Goal: Use online tool/utility: Utilize a website feature to perform a specific function

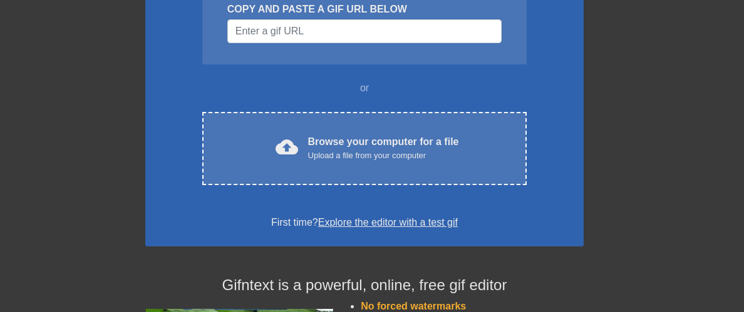
scroll to position [188, 0]
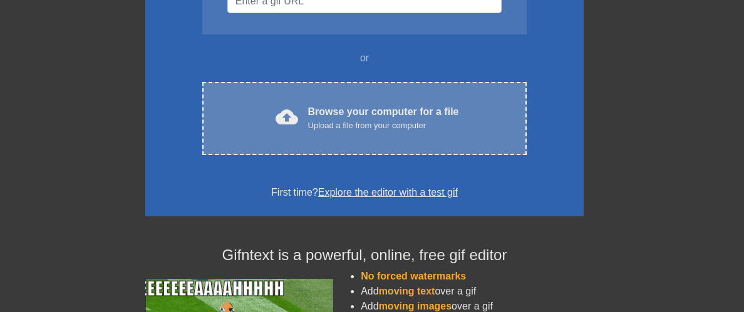
click at [415, 126] on div "Upload a file from your computer" at bounding box center [383, 126] width 151 height 13
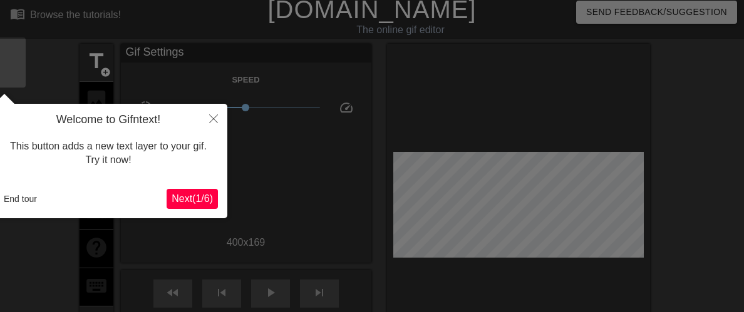
scroll to position [0, 0]
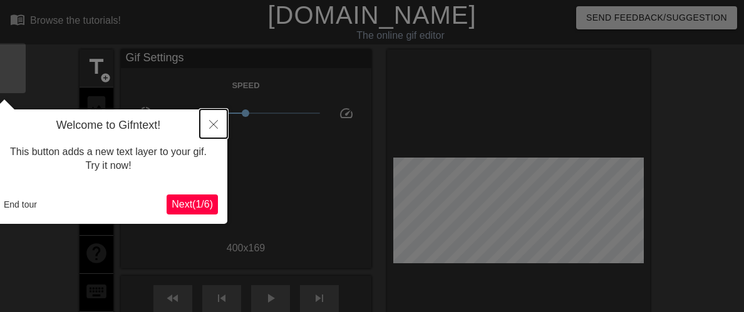
click at [213, 126] on icon "Close" at bounding box center [213, 124] width 9 height 9
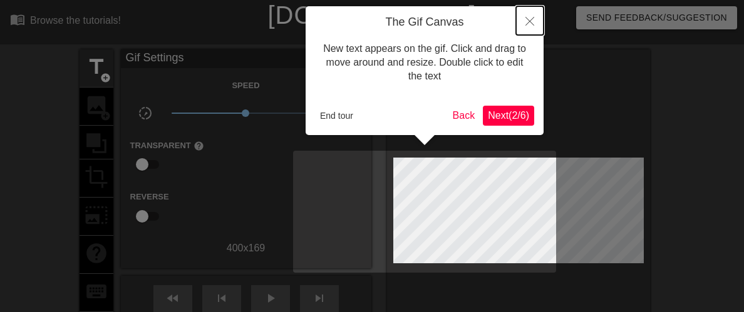
click at [529, 19] on icon "Close" at bounding box center [529, 21] width 9 height 9
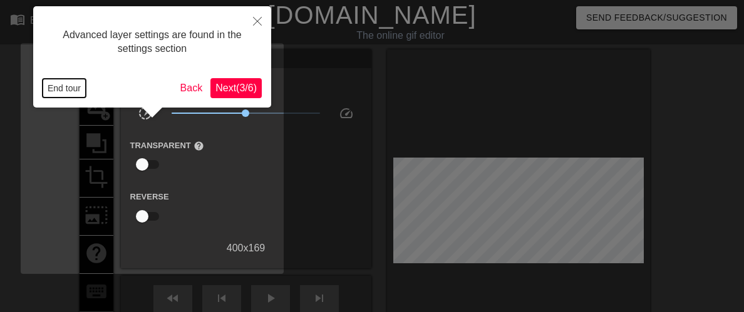
click at [61, 87] on button "End tour" at bounding box center [64, 88] width 43 height 19
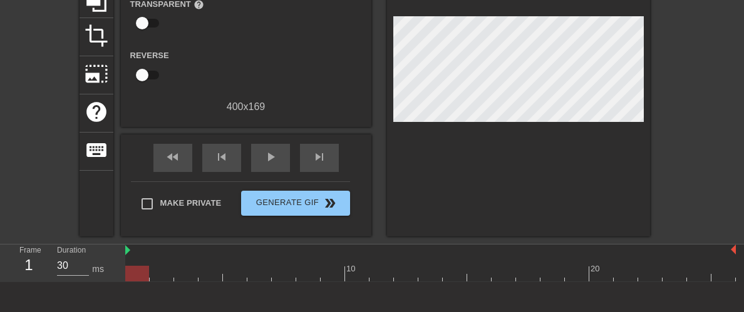
scroll to position [120, 0]
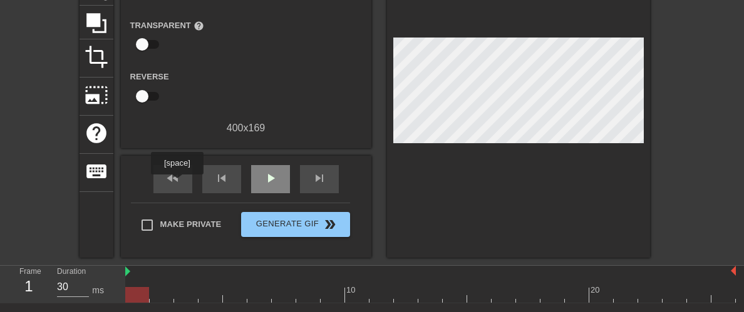
click at [263, 183] on span "play_arrow" at bounding box center [270, 178] width 15 height 15
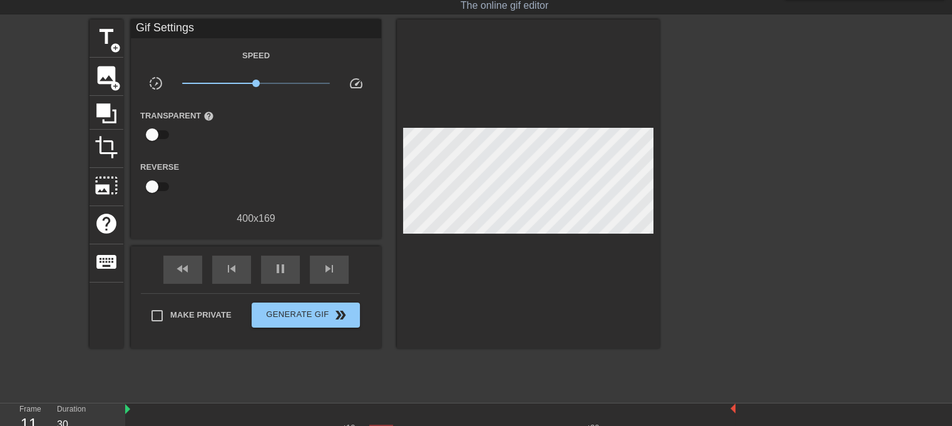
scroll to position [0, 0]
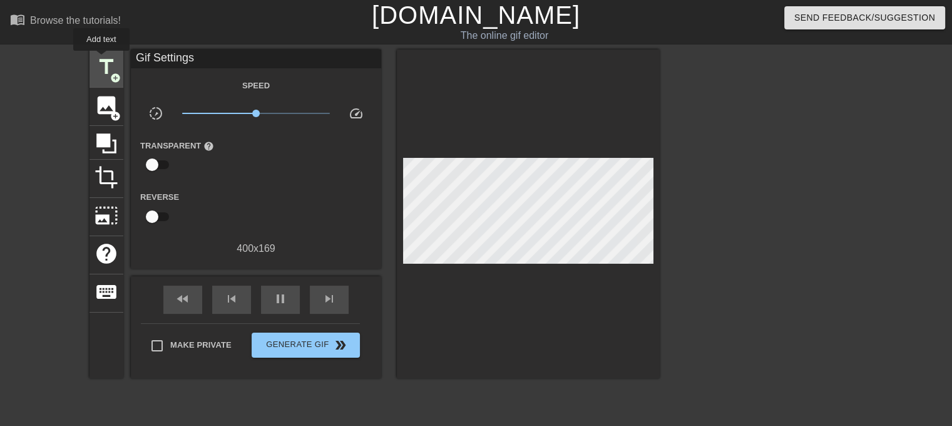
click at [104, 59] on span "title" at bounding box center [107, 67] width 24 height 24
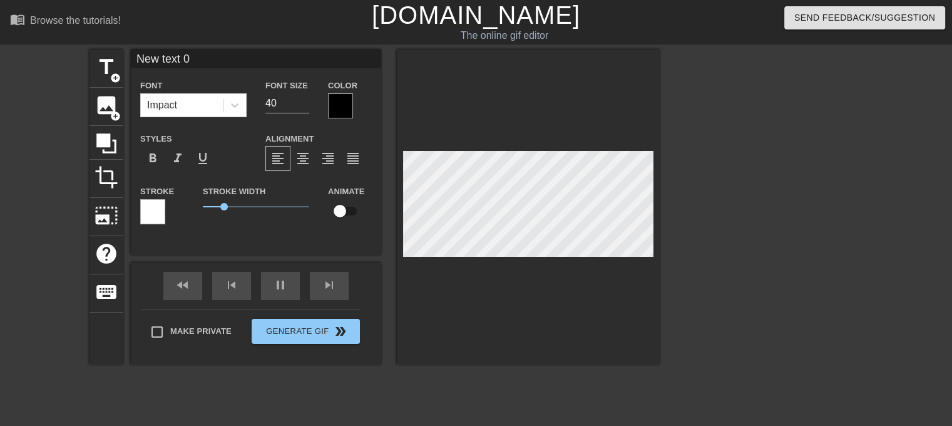
scroll to position [1, 1]
click at [300, 160] on span "format_align_center" at bounding box center [302, 158] width 15 height 15
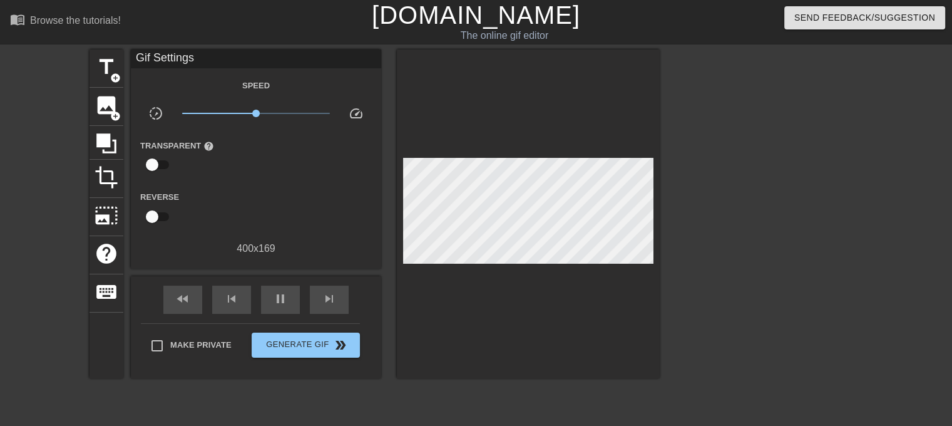
click at [519, 130] on div at bounding box center [528, 213] width 263 height 329
click at [113, 78] on span "add_circle" at bounding box center [115, 78] width 11 height 11
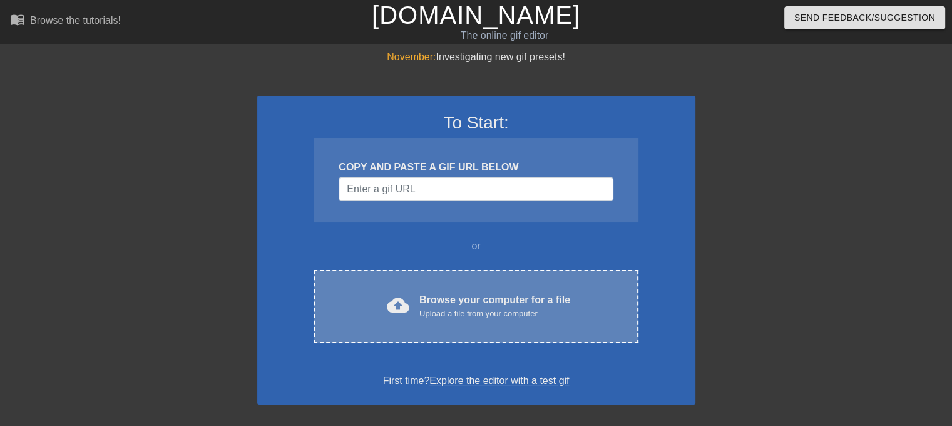
click at [452, 308] on div "Upload a file from your computer" at bounding box center [494, 313] width 151 height 13
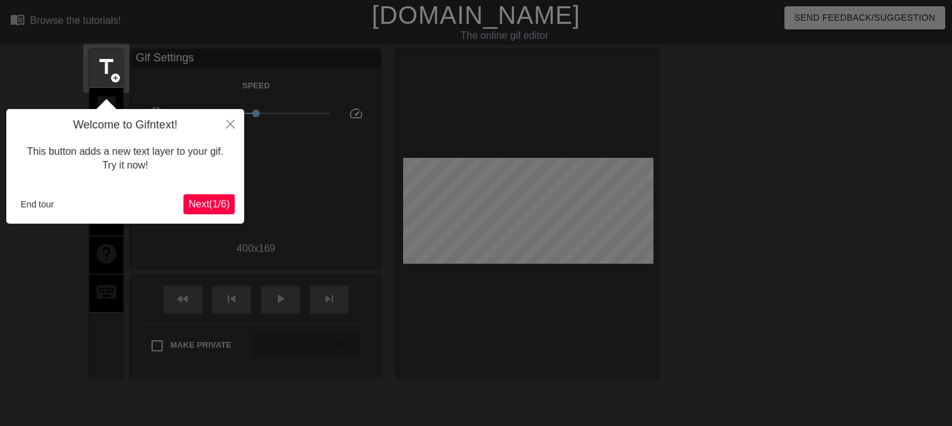
scroll to position [30, 0]
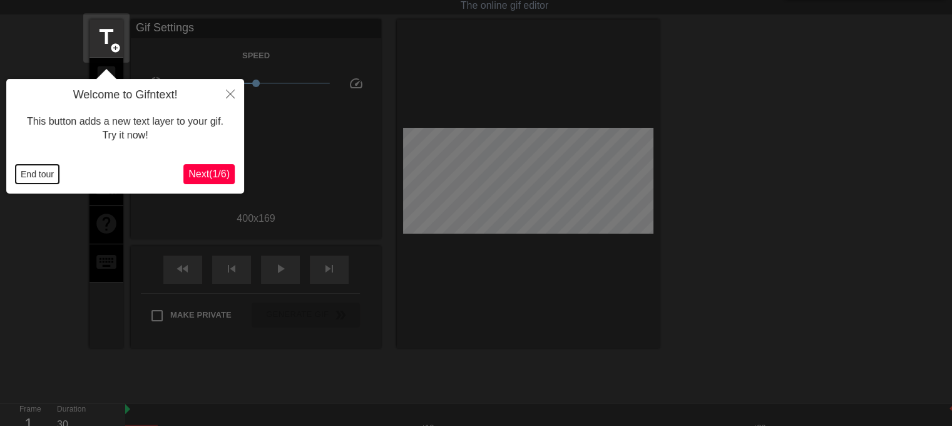
click at [36, 177] on button "End tour" at bounding box center [37, 174] width 43 height 19
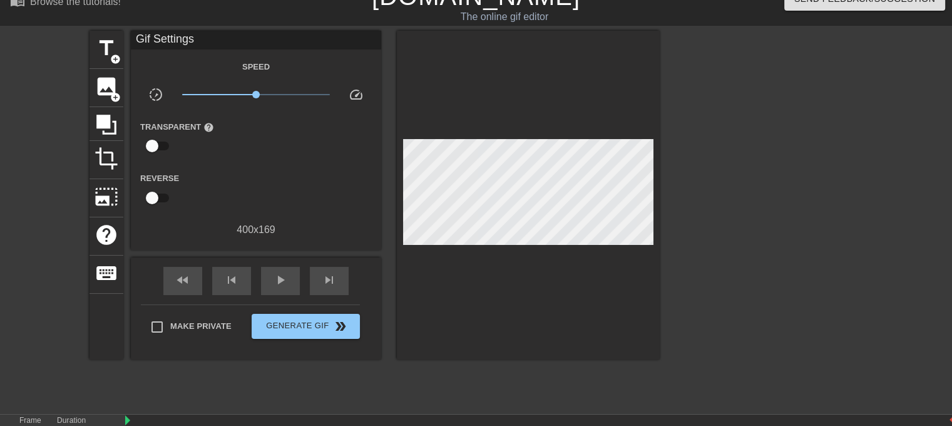
scroll to position [0, 0]
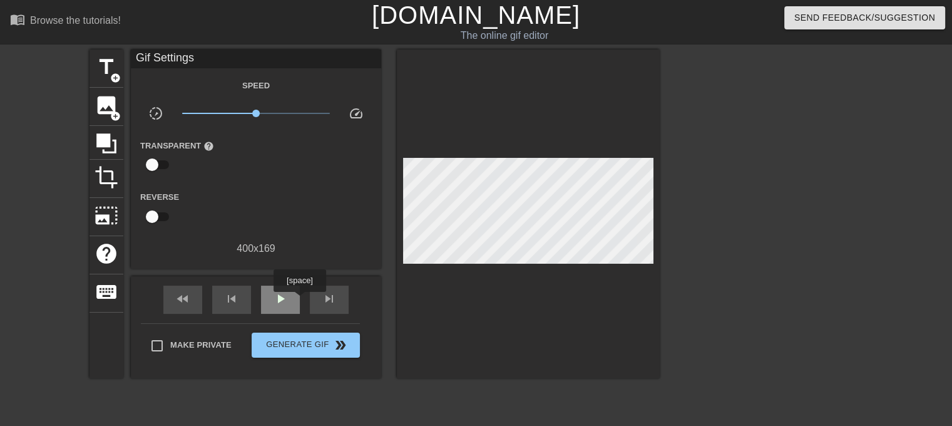
click at [296, 300] on div "play_arrow" at bounding box center [280, 299] width 39 height 28
click at [110, 81] on span "add_circle" at bounding box center [115, 78] width 11 height 11
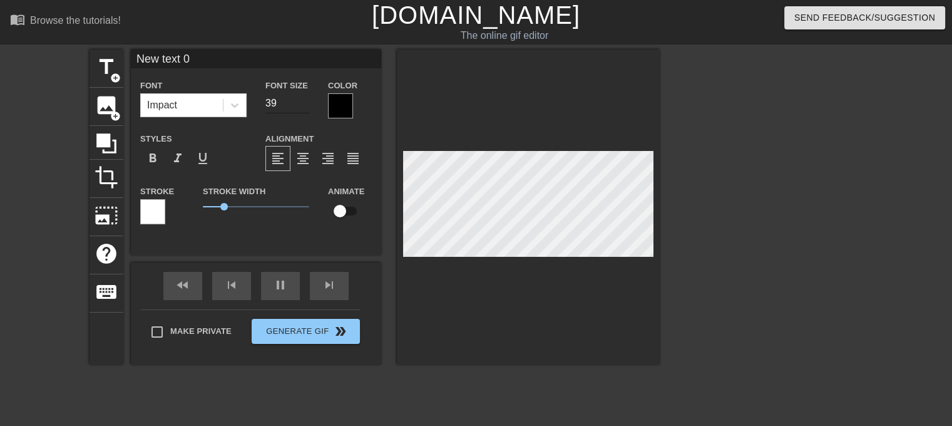
click at [304, 107] on input "39" at bounding box center [287, 103] width 44 height 20
click at [304, 107] on input "38" at bounding box center [287, 103] width 44 height 20
click at [304, 107] on input "37" at bounding box center [287, 103] width 44 height 20
click at [304, 107] on input "36" at bounding box center [287, 103] width 44 height 20
click at [304, 107] on input "35" at bounding box center [287, 103] width 44 height 20
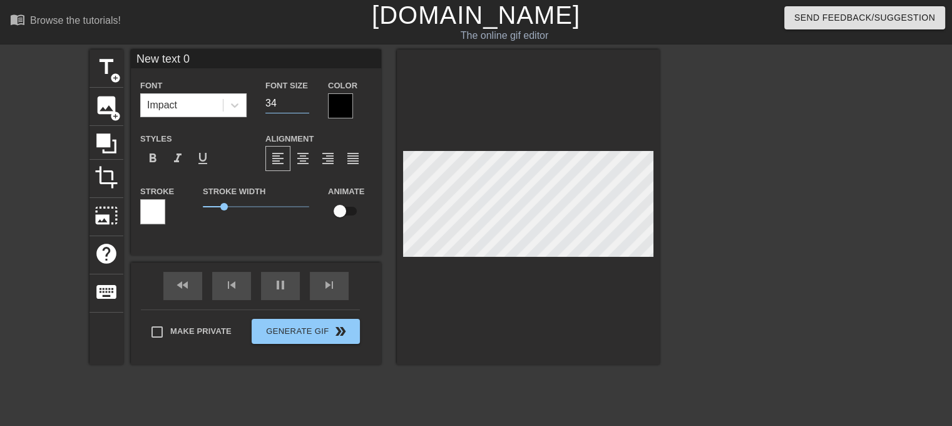
click at [304, 107] on input "34" at bounding box center [287, 103] width 44 height 20
click at [304, 107] on input "33" at bounding box center [287, 103] width 44 height 20
click at [305, 95] on input "33" at bounding box center [287, 103] width 44 height 20
type input "34"
click at [302, 101] on input "34" at bounding box center [287, 103] width 44 height 20
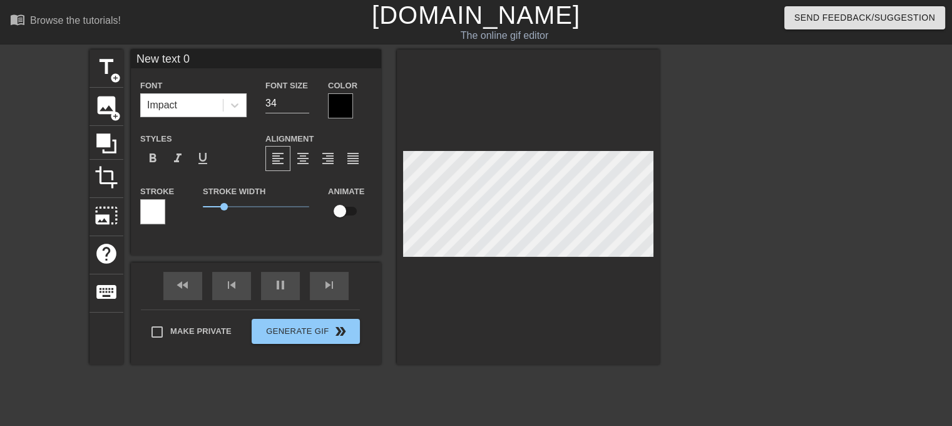
scroll to position [1, 3]
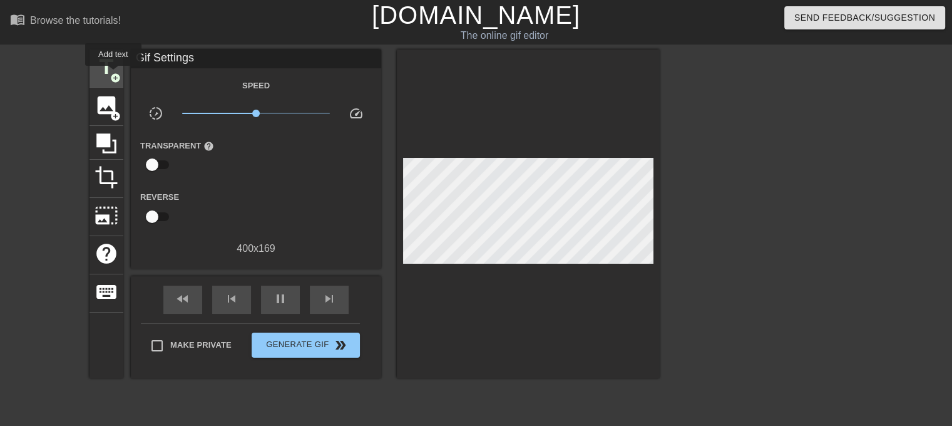
click at [113, 74] on span "add_circle" at bounding box center [115, 78] width 11 height 11
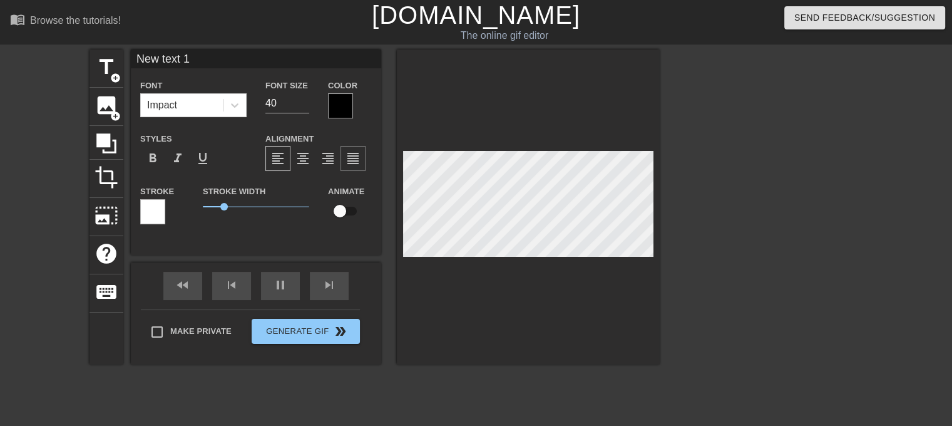
click at [349, 167] on div "format_align_justify" at bounding box center [352, 158] width 25 height 25
drag, startPoint x: 113, startPoint y: 77, endPoint x: 105, endPoint y: 79, distance: 8.3
click at [105, 79] on div "title add_circle" at bounding box center [106, 68] width 34 height 38
click at [119, 78] on span "add_circle" at bounding box center [115, 78] width 11 height 11
type input "New text 3"
